Goal: Task Accomplishment & Management: Manage account settings

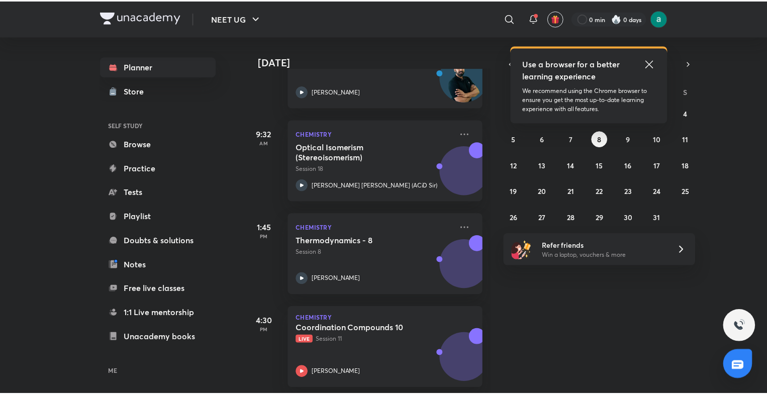
scroll to position [194, 0]
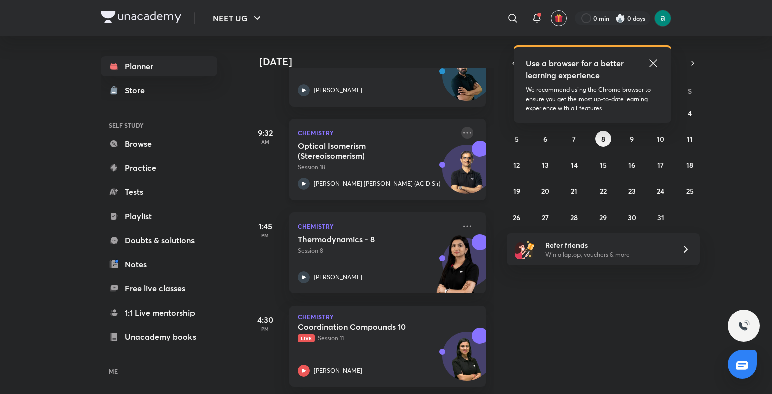
click at [462, 131] on icon at bounding box center [468, 133] width 12 height 12
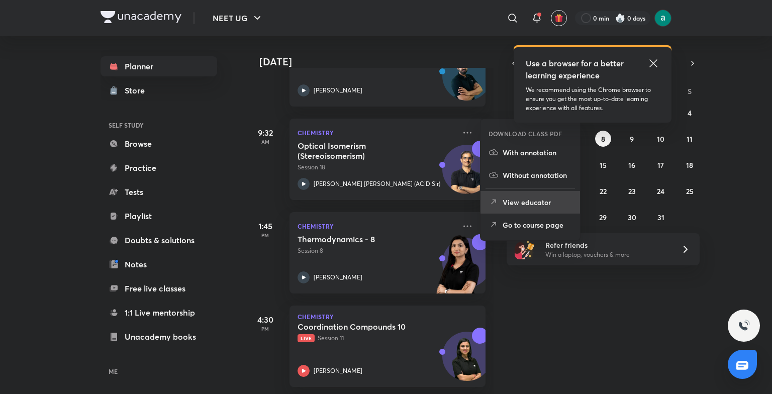
click at [512, 201] on p "View educator" at bounding box center [537, 202] width 69 height 11
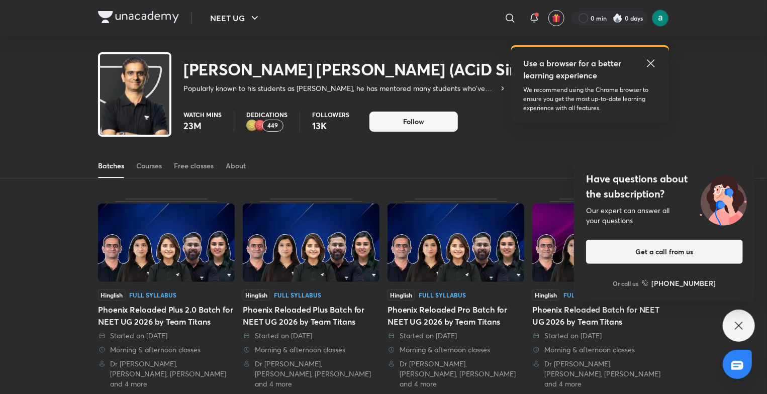
click at [713, 62] on div "[PERSON_NAME] [PERSON_NAME] (ACiD Sir) Popularly known to his students as ACiD …" at bounding box center [383, 68] width 767 height 65
click at [653, 64] on icon at bounding box center [651, 63] width 12 height 12
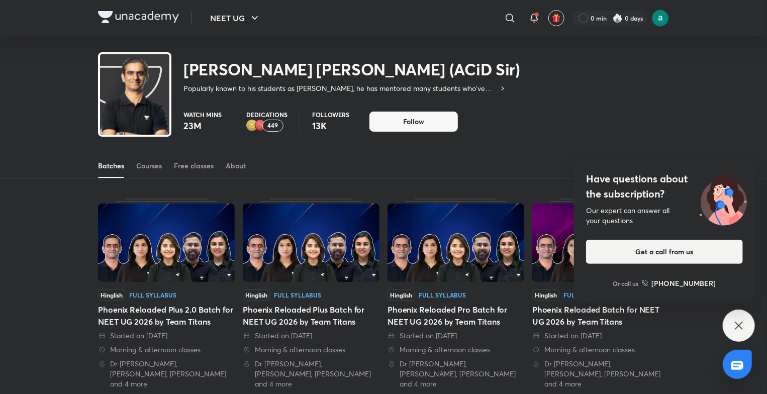
click at [630, 181] on h4 "Have questions about the subscription?" at bounding box center [664, 186] width 157 height 30
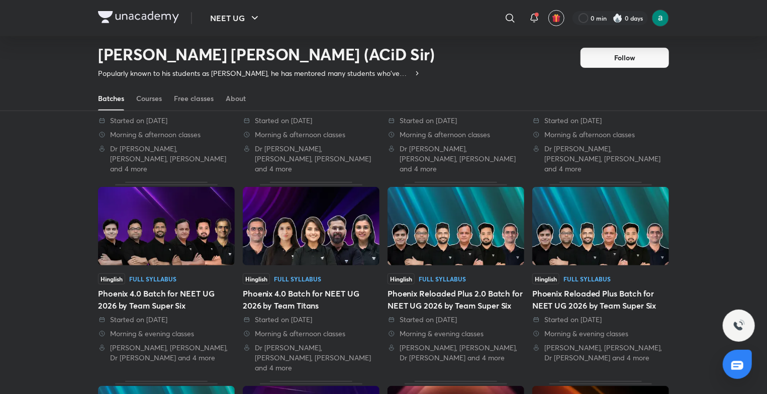
scroll to position [185, 0]
click at [318, 245] on img at bounding box center [311, 226] width 137 height 78
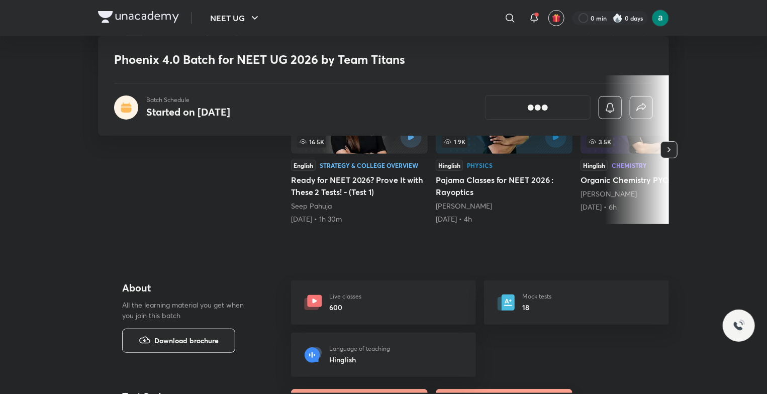
scroll to position [219, 0]
click at [108, 17] on img at bounding box center [138, 17] width 81 height 12
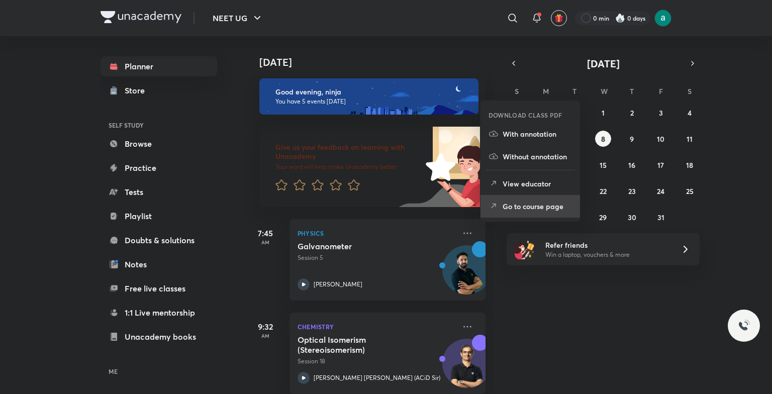
scroll to position [213, 0]
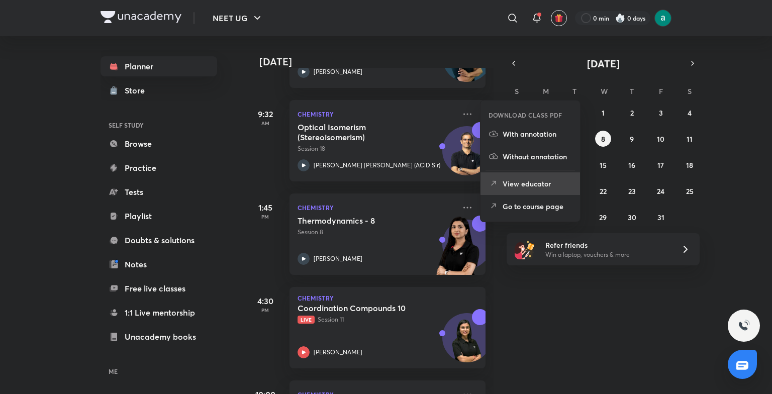
click at [511, 189] on p "View educator" at bounding box center [537, 183] width 69 height 11
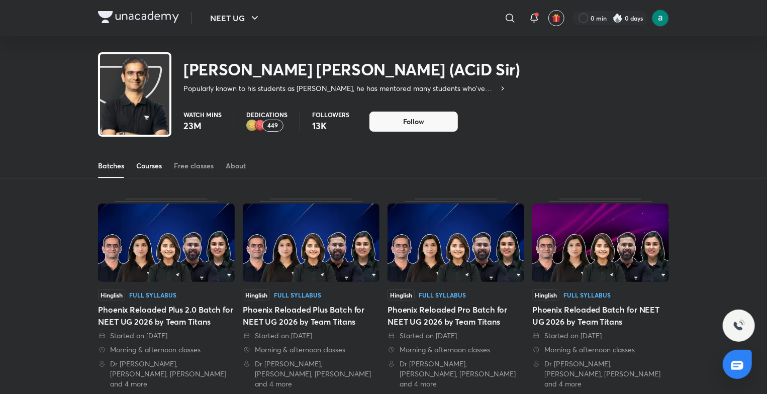
click at [157, 163] on div "Courses" at bounding box center [149, 166] width 26 height 10
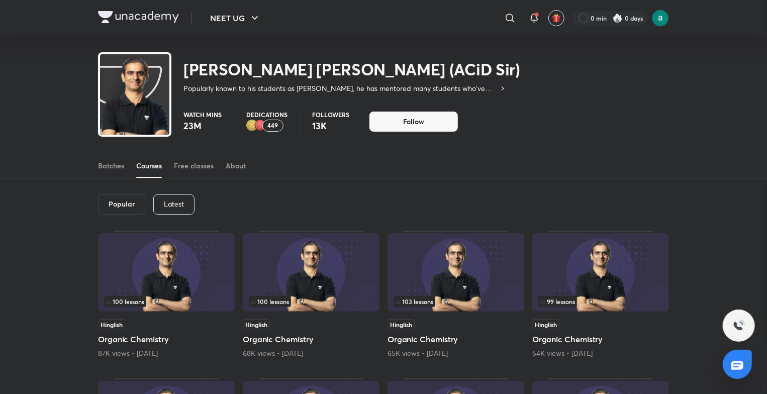
click at [161, 207] on div "Latest" at bounding box center [173, 205] width 41 height 20
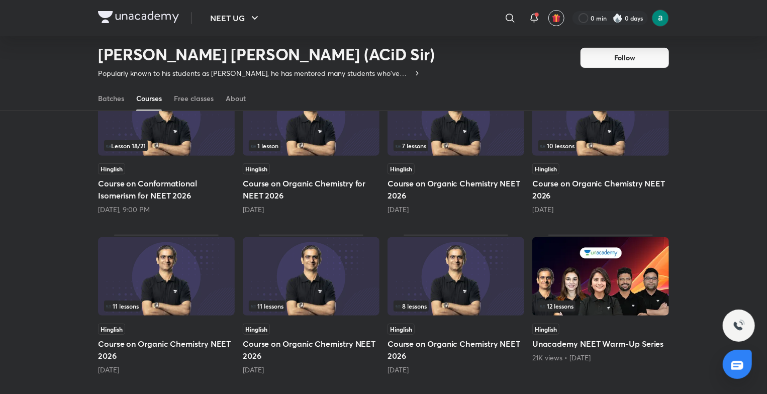
scroll to position [126, 0]
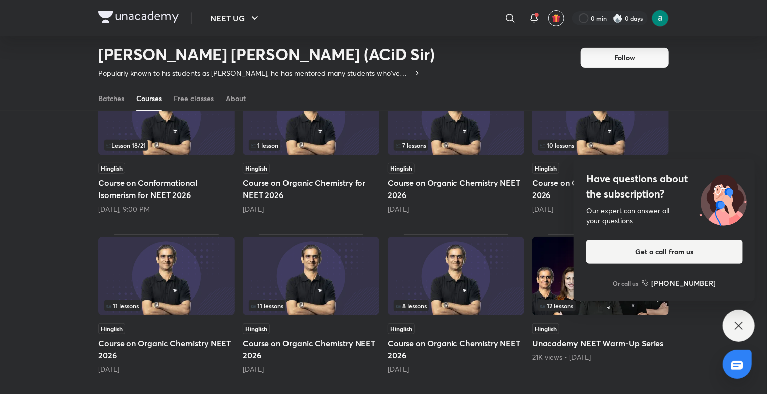
click at [646, 206] on div "Our expert can answer all your questions" at bounding box center [664, 216] width 157 height 20
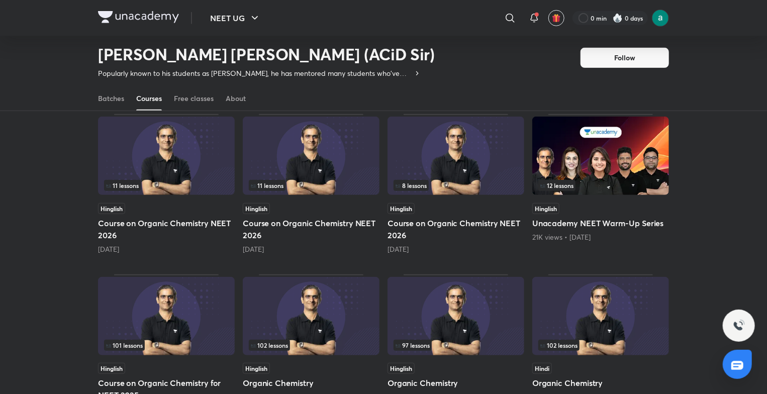
scroll to position [249, 0]
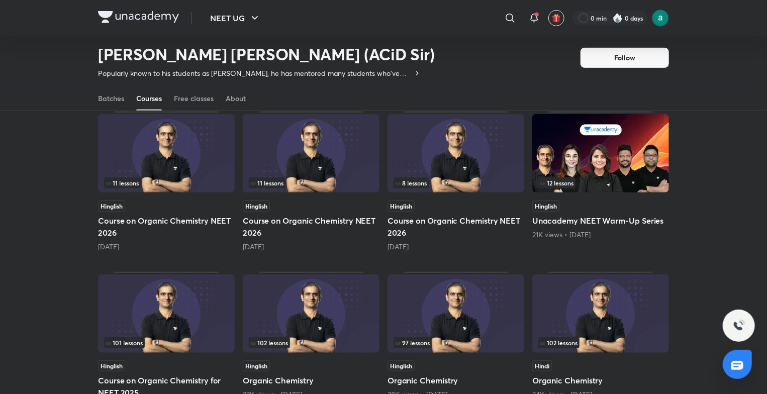
click at [187, 181] on div "11 lessons" at bounding box center [166, 182] width 125 height 11
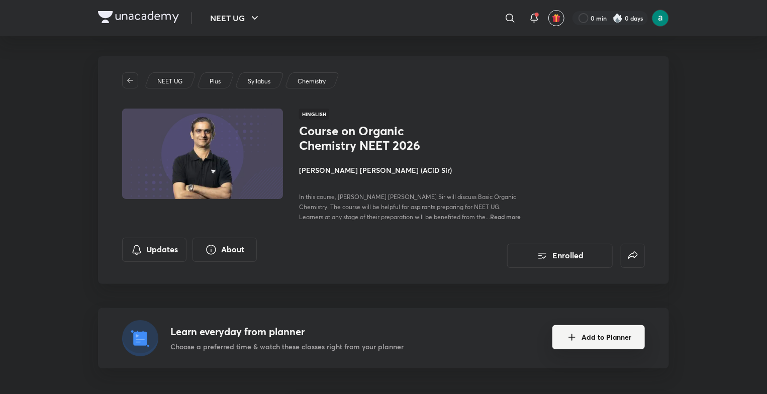
click at [621, 335] on button "Add to Planner" at bounding box center [599, 337] width 93 height 24
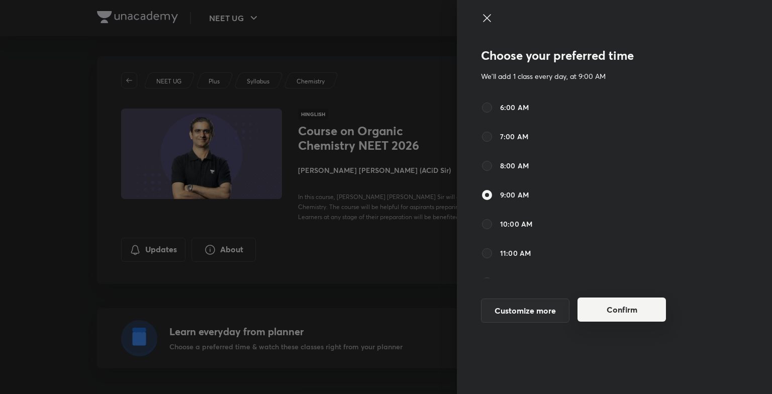
click at [618, 322] on button "Confirm" at bounding box center [622, 310] width 88 height 24
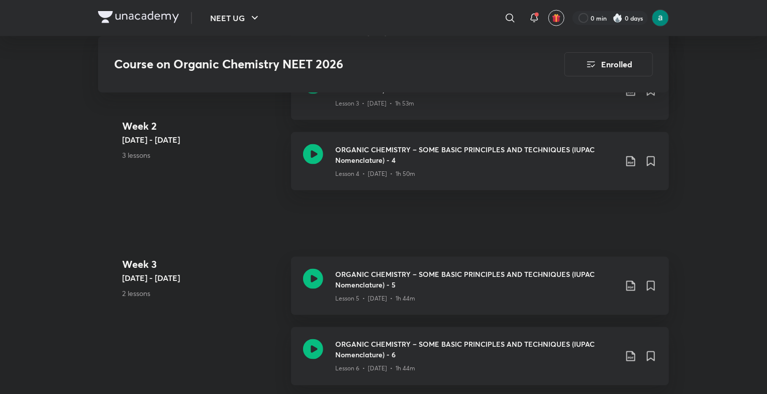
scroll to position [627, 0]
